Goal: Use online tool/utility: Utilize a website feature to perform a specific function

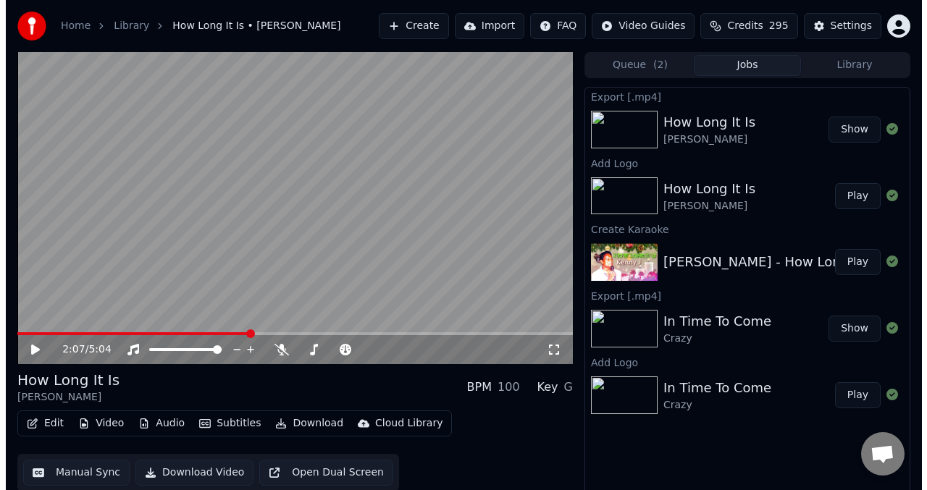
scroll to position [13, 0]
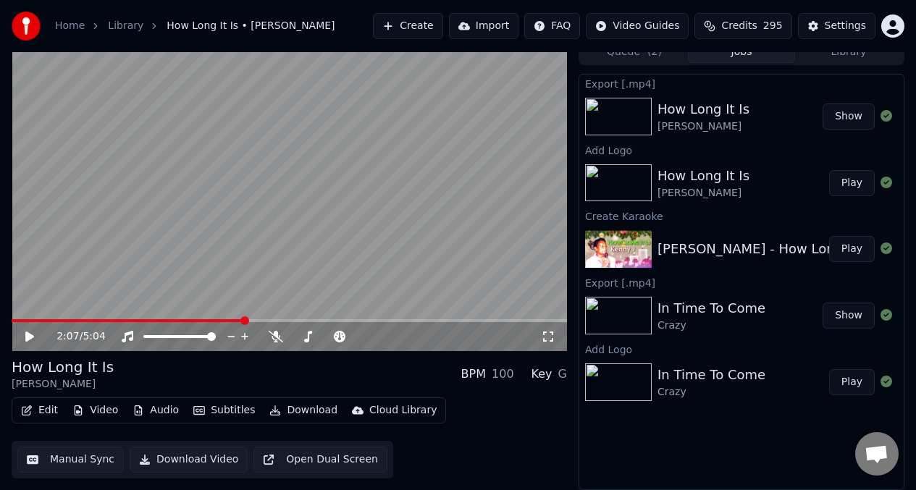
click at [413, 26] on button "Create" at bounding box center [408, 26] width 70 height 26
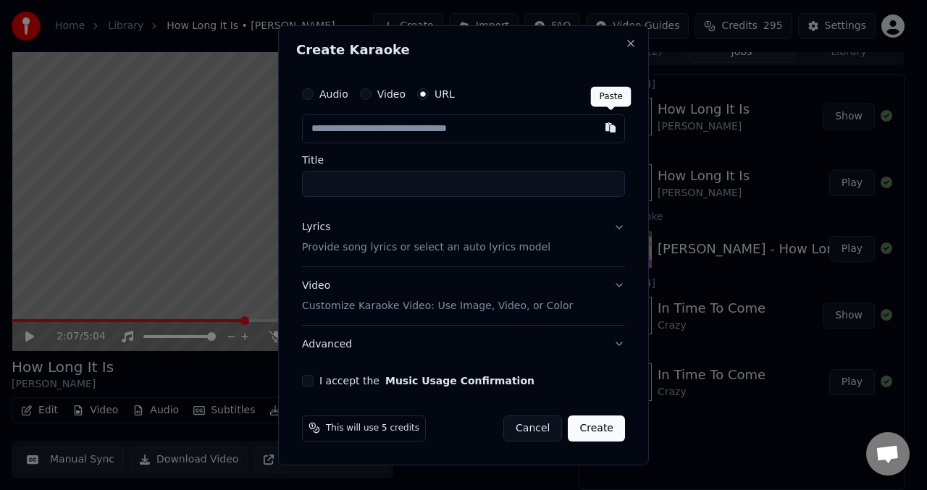
click at [613, 126] on button "button" at bounding box center [610, 127] width 29 height 26
type input "**********"
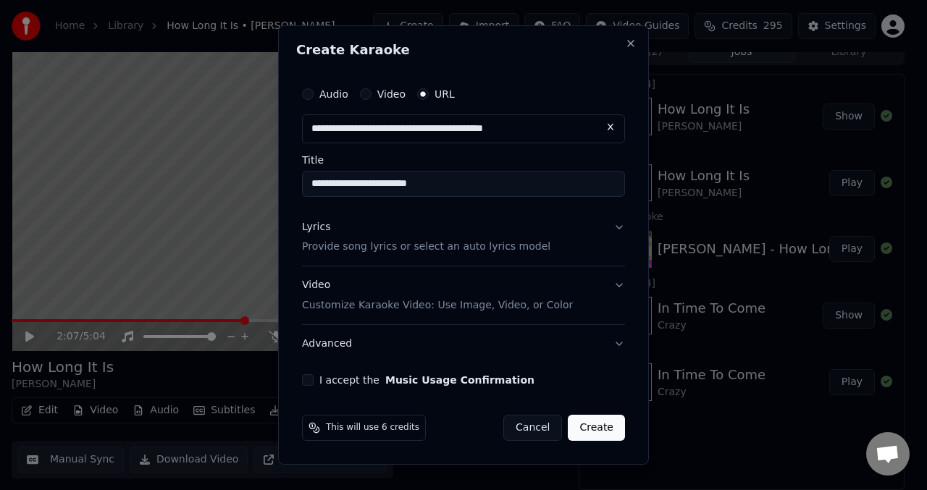
click at [620, 230] on button "Lyrics Provide song lyrics or select an auto lyrics model" at bounding box center [463, 238] width 323 height 58
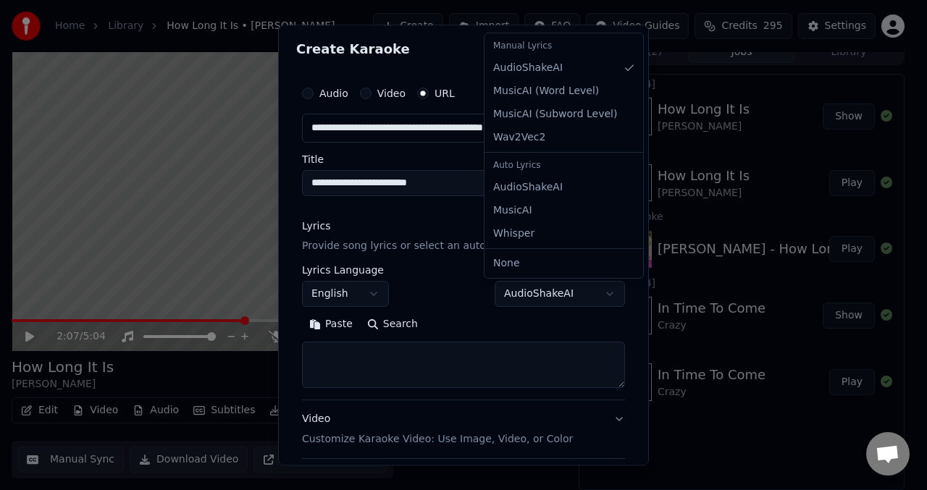
click at [601, 296] on body "**********" at bounding box center [458, 232] width 916 height 490
select select "**********"
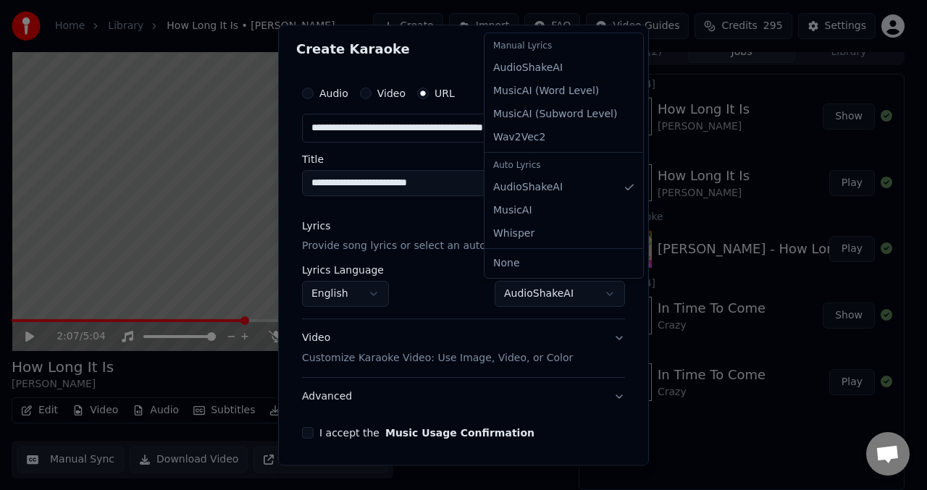
click at [601, 298] on body "**********" at bounding box center [458, 232] width 916 height 490
click at [522, 170] on div "Auto Lyrics" at bounding box center [563, 166] width 153 height 20
click at [531, 170] on div "Auto Lyrics" at bounding box center [563, 166] width 153 height 20
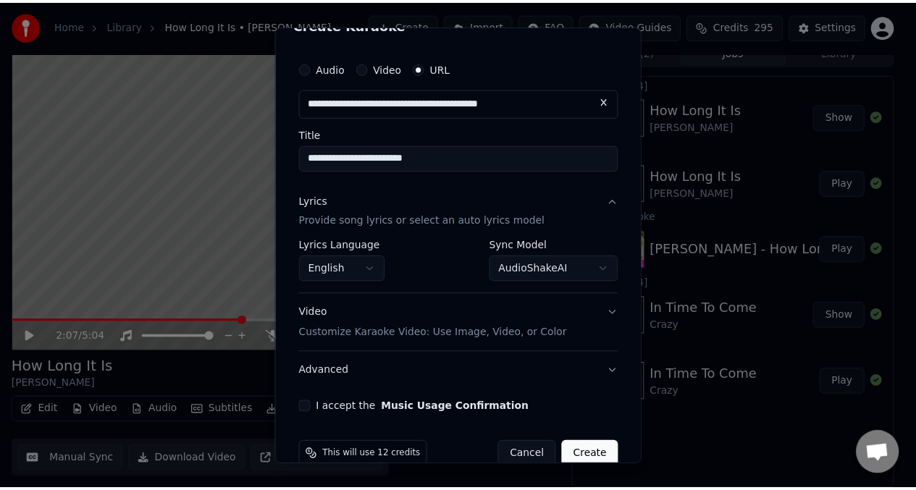
scroll to position [52, 0]
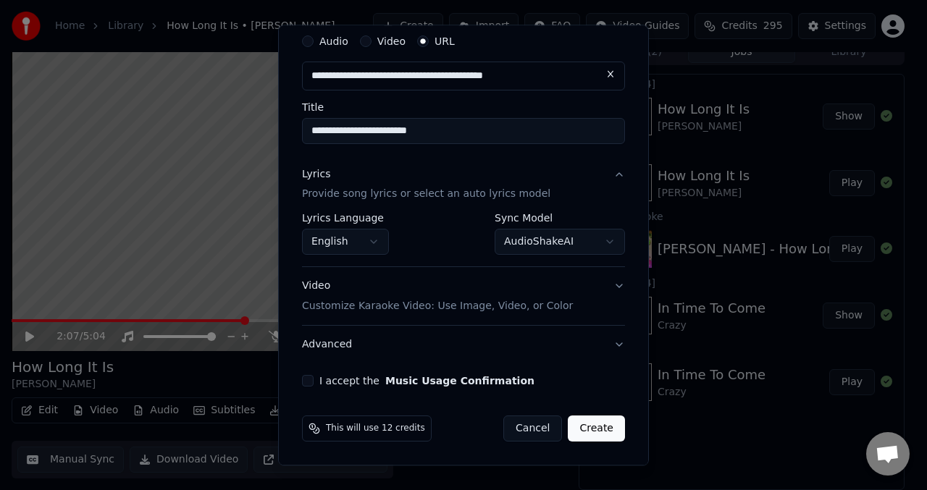
click at [310, 384] on button "I accept the Music Usage Confirmation" at bounding box center [308, 382] width 12 height 12
click at [590, 426] on button "Create" at bounding box center [596, 429] width 57 height 26
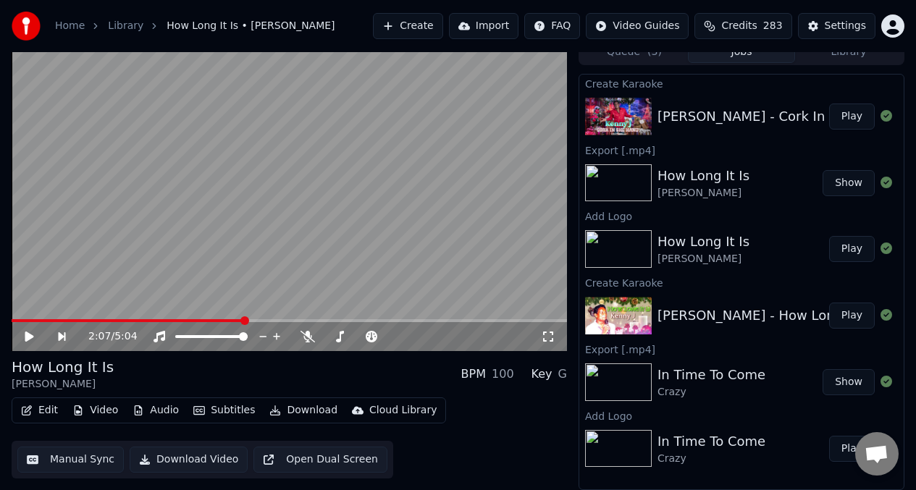
click at [849, 114] on button "Play" at bounding box center [852, 117] width 46 height 26
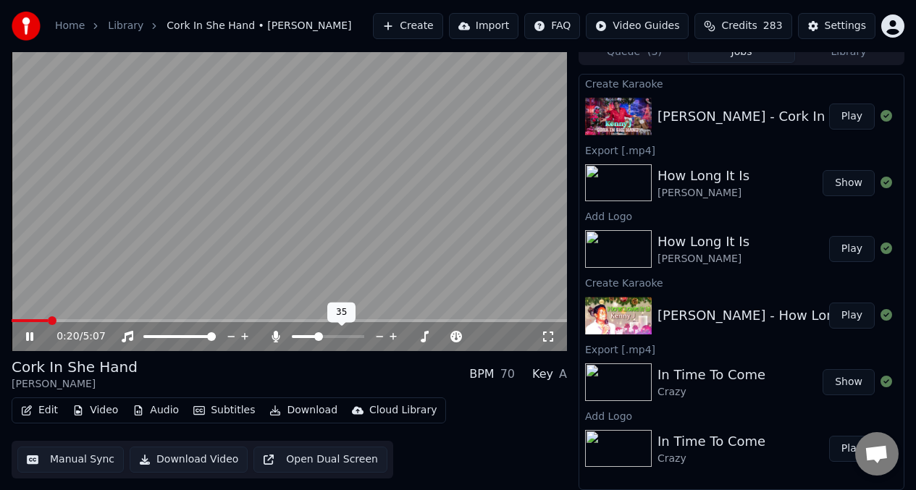
click at [322, 340] on span at bounding box center [318, 336] width 9 height 9
click at [177, 335] on span at bounding box center [177, 336] width 9 height 9
click at [169, 335] on span at bounding box center [171, 336] width 9 height 9
click at [340, 341] on span at bounding box center [336, 336] width 9 height 9
click at [14, 319] on span at bounding box center [13, 320] width 2 height 3
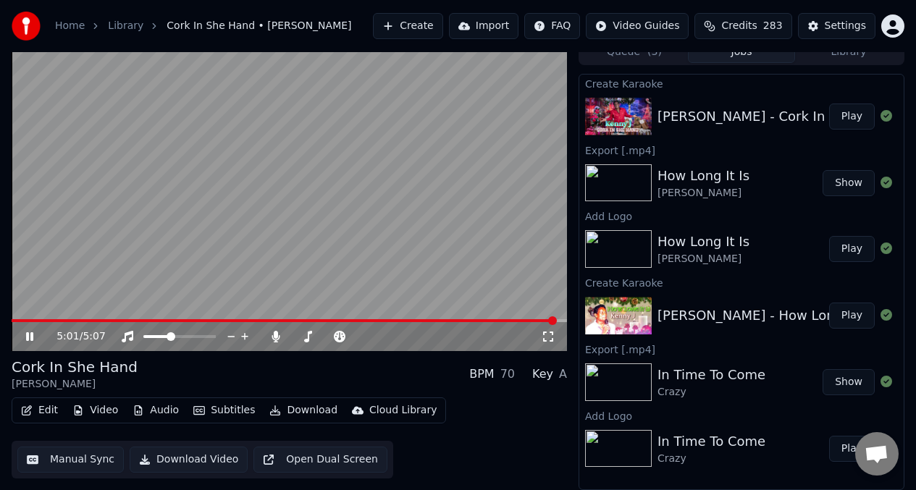
click at [337, 138] on video at bounding box center [289, 195] width 555 height 312
click at [338, 137] on video at bounding box center [289, 195] width 555 height 312
click at [523, 319] on span at bounding box center [289, 320] width 555 height 3
click at [290, 173] on video at bounding box center [289, 195] width 555 height 312
